Goal: Book appointment/travel/reservation

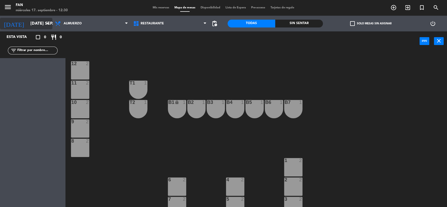
click at [24, 18] on div "[DATE] [DATE] sep. arrow_drop_down" at bounding box center [26, 24] width 52 height 12
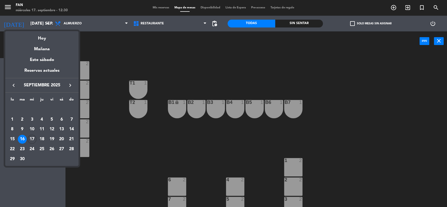
click at [29, 140] on div "17" at bounding box center [31, 139] width 9 height 9
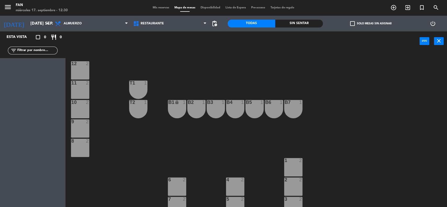
type input "mié. [DATE]"
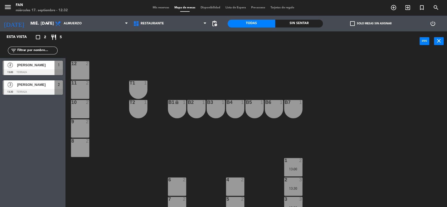
click at [44, 126] on div "Esta vista crop_square 2 restaurant 5 filter_list 2 [PERSON_NAME] 13:00 Terraza…" at bounding box center [32, 119] width 65 height 176
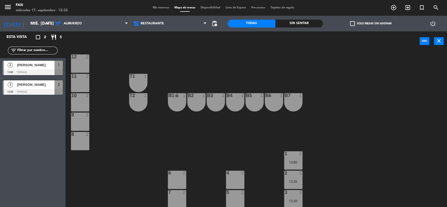
click at [295, 164] on div "1 2 13:00" at bounding box center [293, 160] width 18 height 18
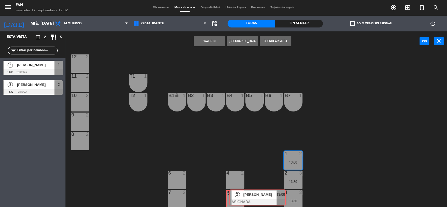
drag, startPoint x: 297, startPoint y: 178, endPoint x: 241, endPoint y: 196, distance: 59.1
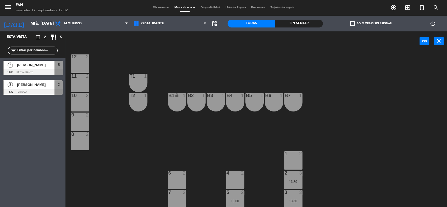
click at [251, 165] on div "12 2 11 2 T1 1 10 2 T2 1 B1 lock 1 B2 1 B3 1 B4 1 B5 1 B6 1 B7 1 9 2 8 2 1 2 6 …" at bounding box center [258, 130] width 377 height 156
click at [238, 198] on div "5 2 13:00" at bounding box center [235, 199] width 18 height 18
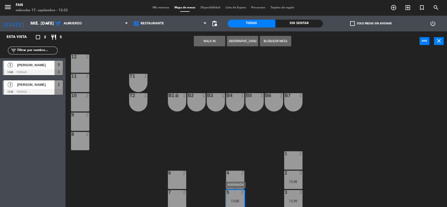
scroll to position [26, 0]
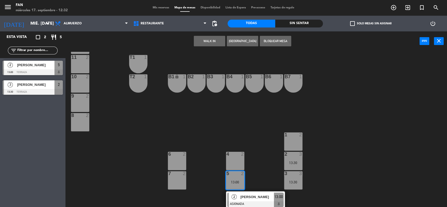
click at [247, 141] on div "12 2 11 2 T1 1 10 2 T2 1 B1 lock 1 B2 1 B3 1 B4 1 B5 1 B6 1 B7 1 9 2 8 2 1 2 6 …" at bounding box center [258, 130] width 377 height 156
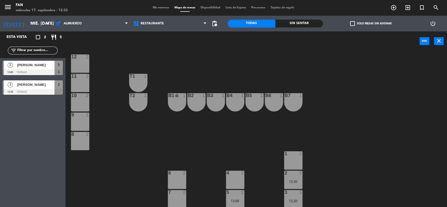
click at [239, 190] on div "2" at bounding box center [243, 192] width 9 height 5
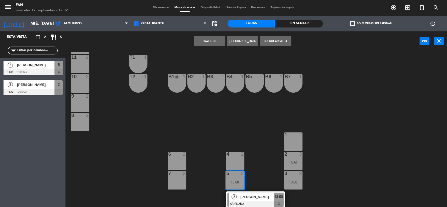
click at [248, 194] on span "[PERSON_NAME]" at bounding box center [256, 196] width 33 height 5
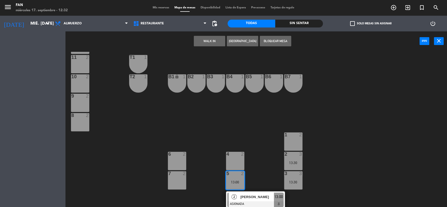
scroll to position [7, 0]
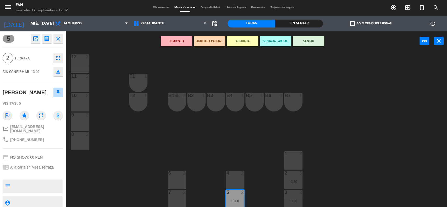
click at [235, 177] on div "4 2" at bounding box center [235, 180] width 18 height 18
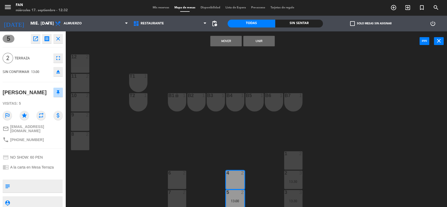
click at [258, 39] on button "Unir" at bounding box center [258, 41] width 31 height 10
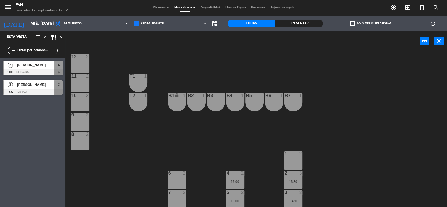
click at [217, 139] on div "12 2 11 2 T1 1 10 2 T2 1 B1 lock 1 B2 1 B3 1 B4 1 B5 1 B6 1 B7 1 9 2 8 2 1 2 6 …" at bounding box center [258, 130] width 377 height 156
